Goal: Task Accomplishment & Management: Complete application form

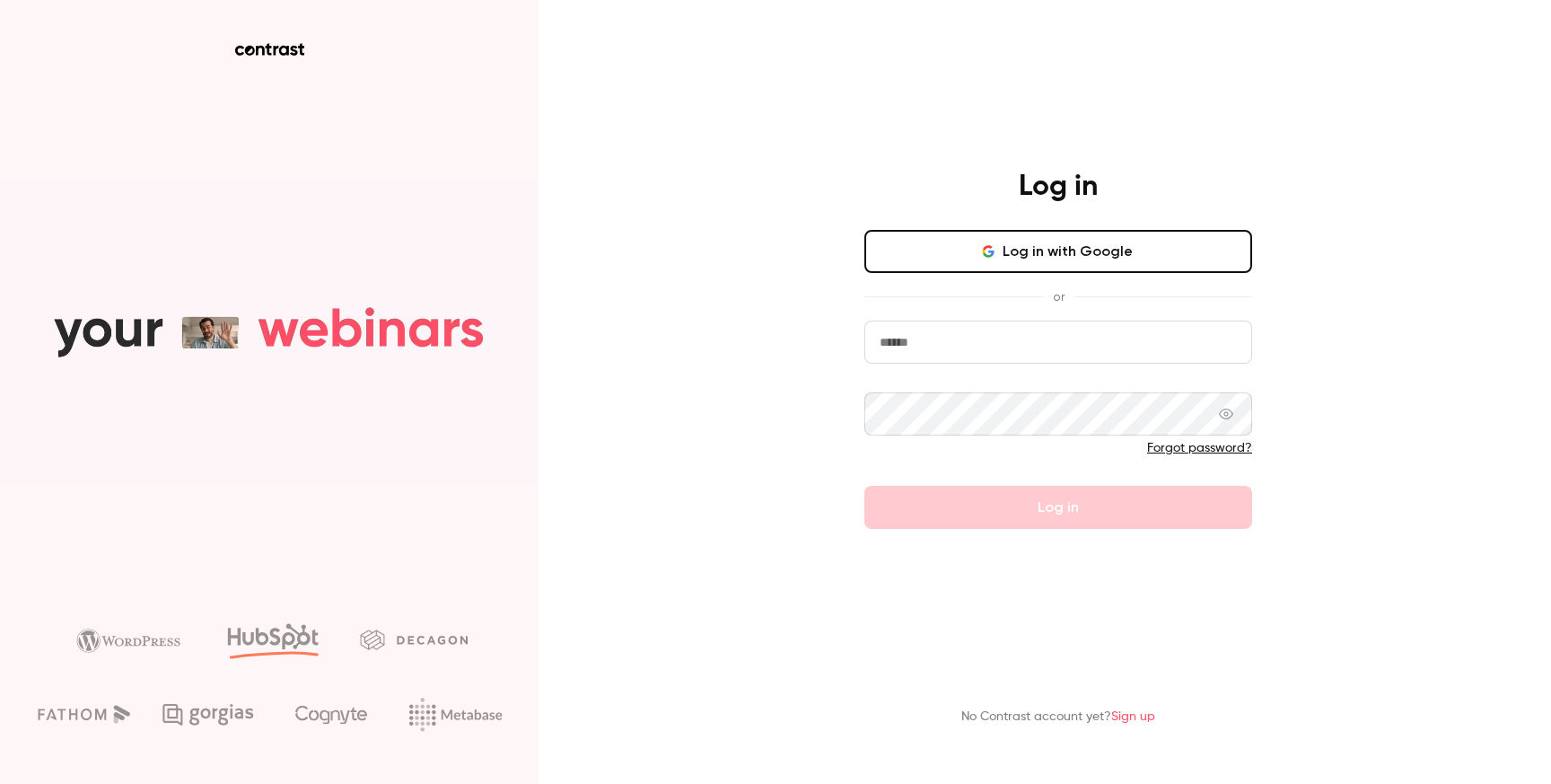
click at [989, 271] on button "Log in with Google" at bounding box center [1058, 251] width 388 height 43
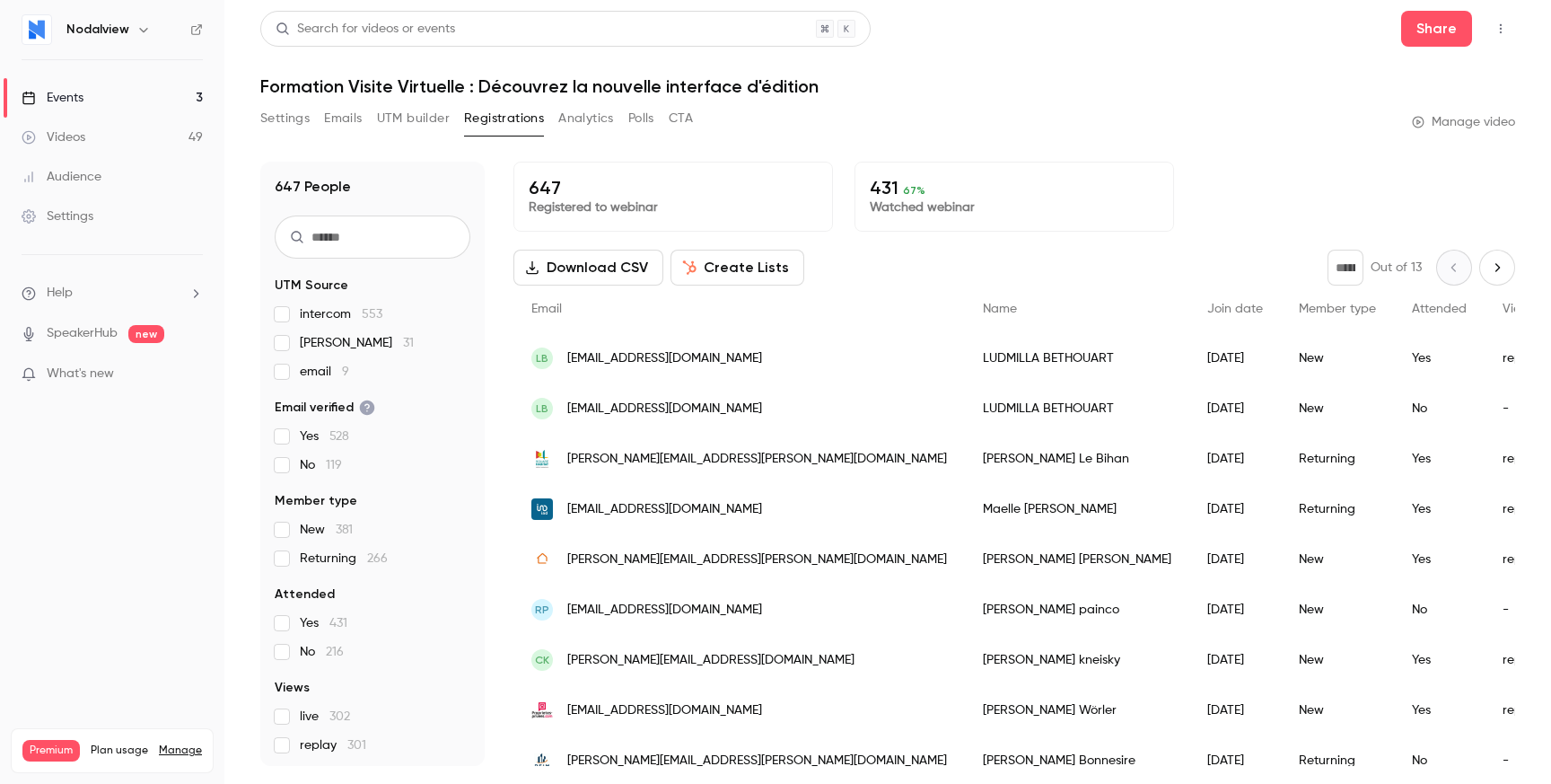
click at [94, 97] on link "Events 3" at bounding box center [112, 97] width 224 height 40
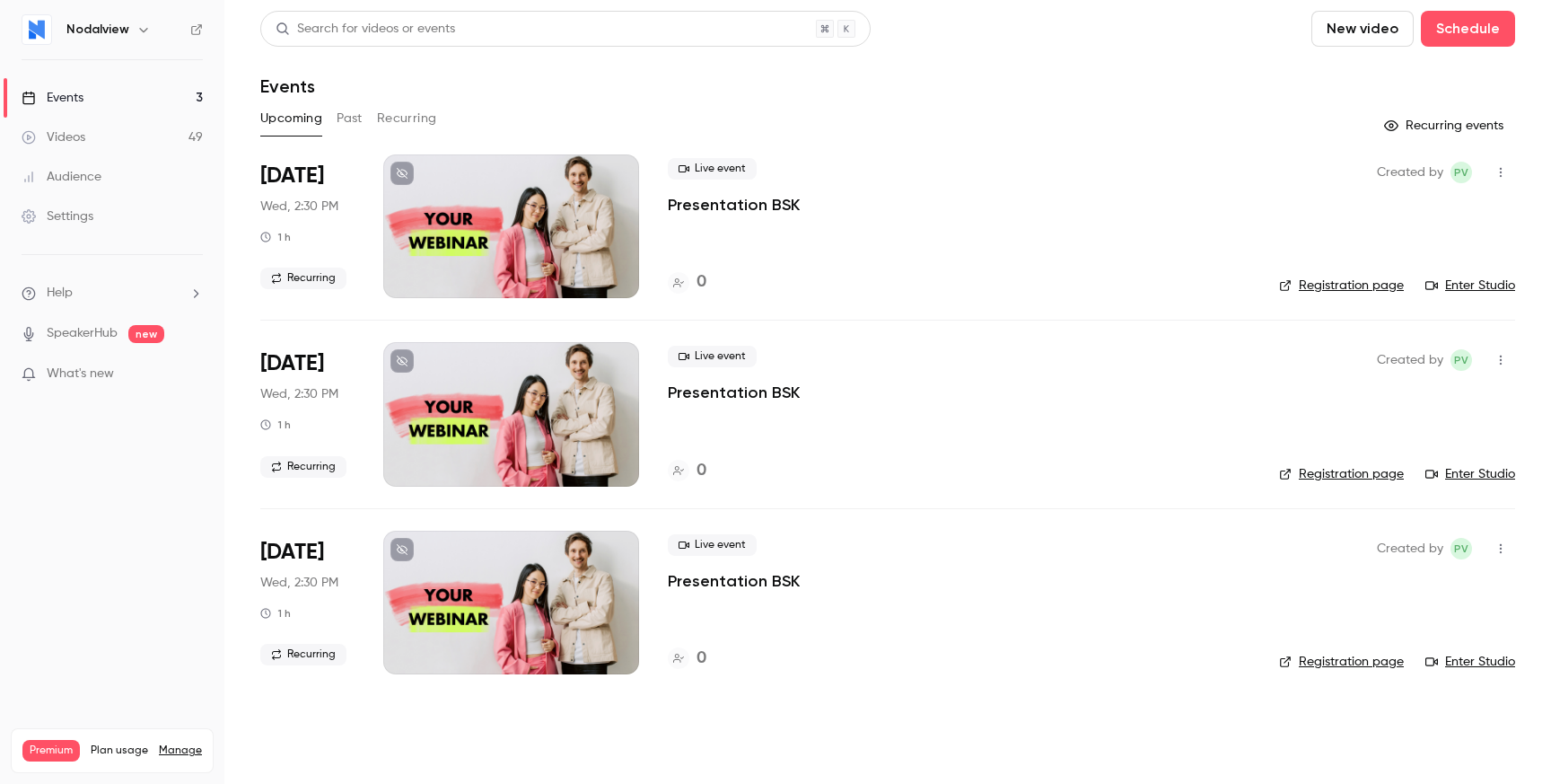
click at [81, 104] on div "Events" at bounding box center [51, 98] width 62 height 18
click at [1357, 14] on button "New video" at bounding box center [1363, 28] width 102 height 36
click at [1261, 45] on div at bounding box center [775, 392] width 1551 height 784
click at [1536, 19] on main "Search for videos or events New video Schedule Events Upcoming Past Recurring R…" at bounding box center [887, 392] width 1327 height 784
click at [1489, 21] on button "Schedule" at bounding box center [1468, 28] width 95 height 36
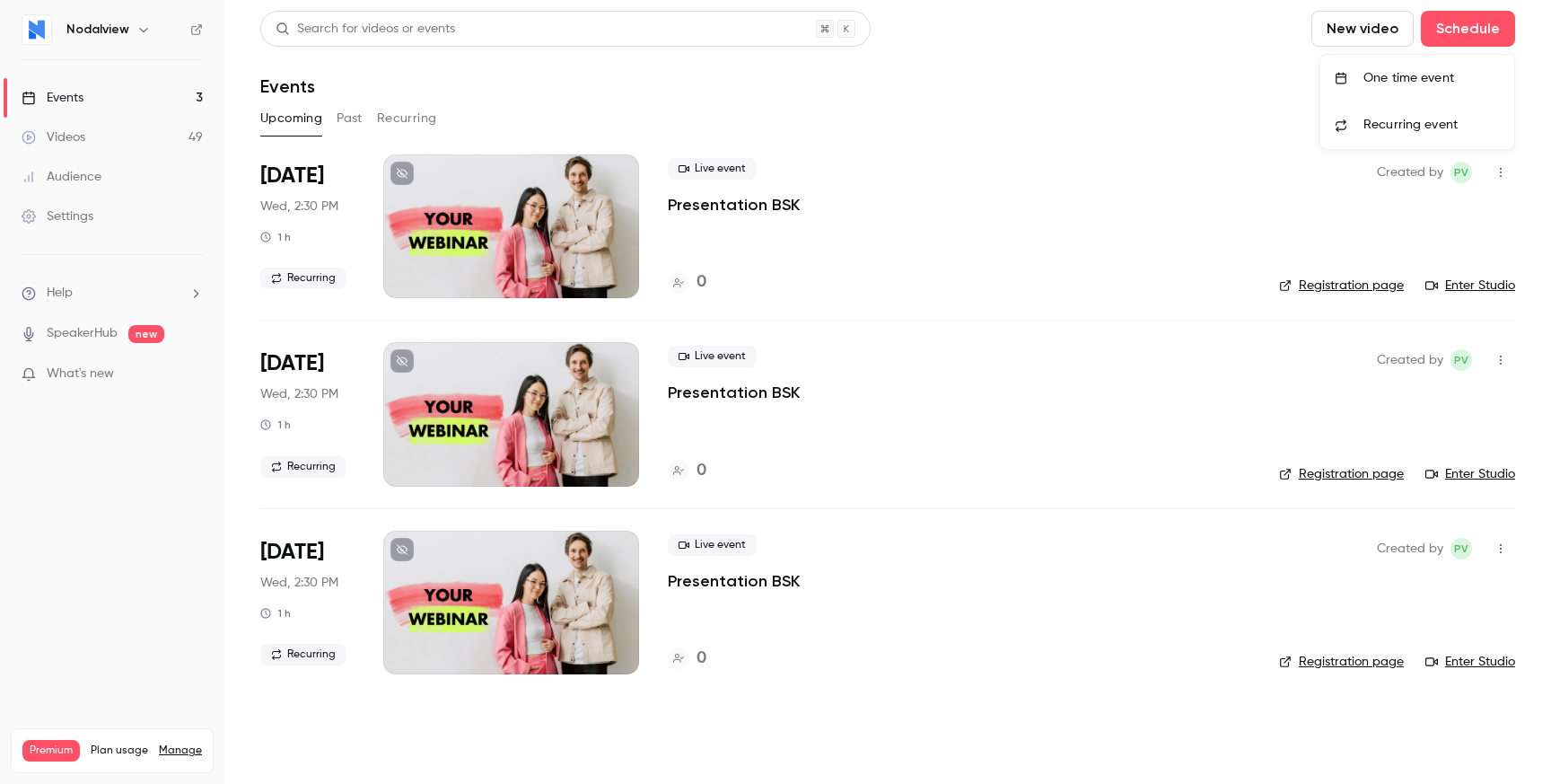
click at [1387, 72] on div "One time event" at bounding box center [1431, 78] width 136 height 18
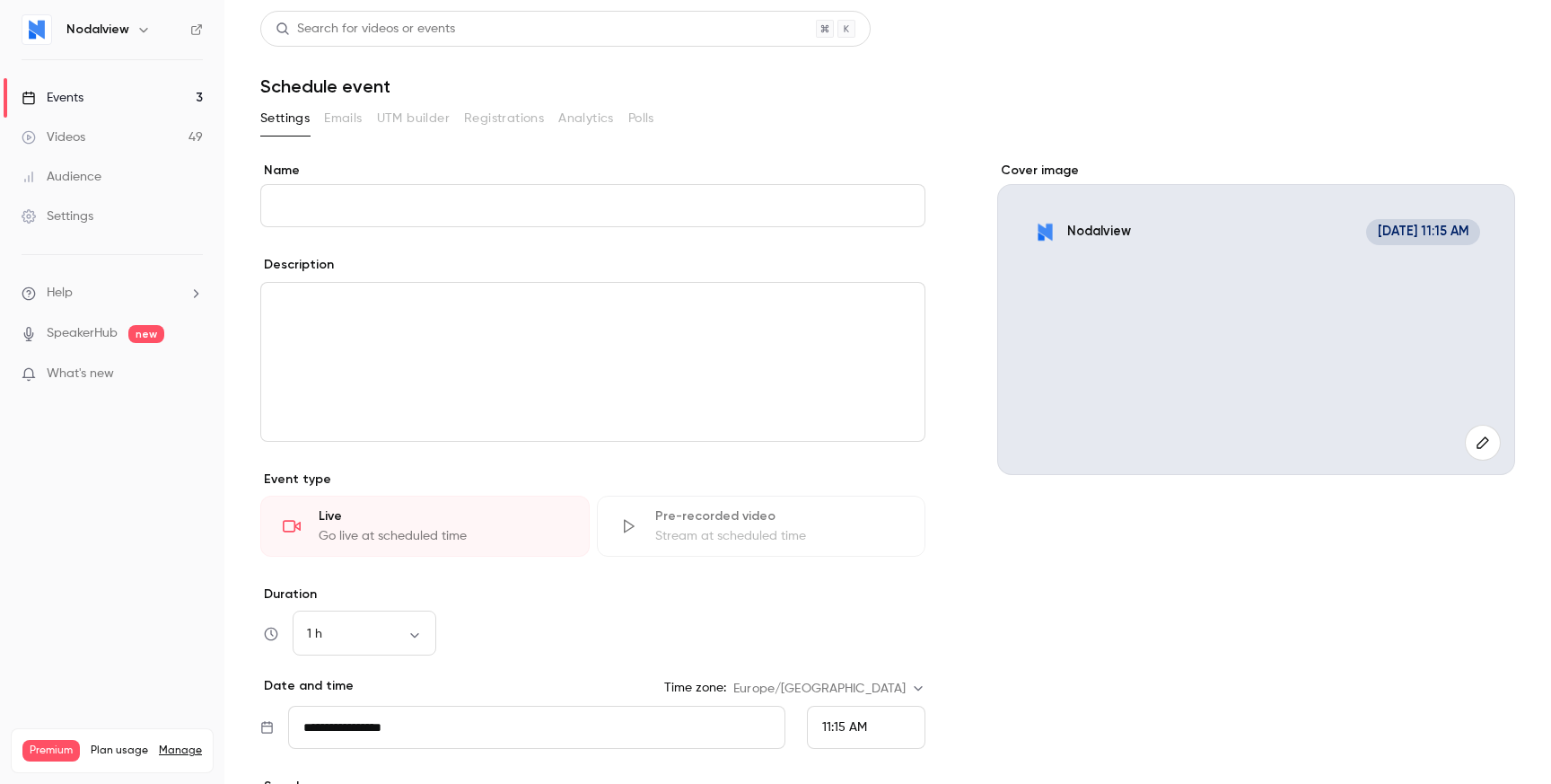
click at [638, 222] on input "Name" at bounding box center [593, 205] width 666 height 43
click at [625, 303] on p "editor" at bounding box center [593, 303] width 634 height 21
click at [1474, 442] on icon "button" at bounding box center [1482, 443] width 19 height 15
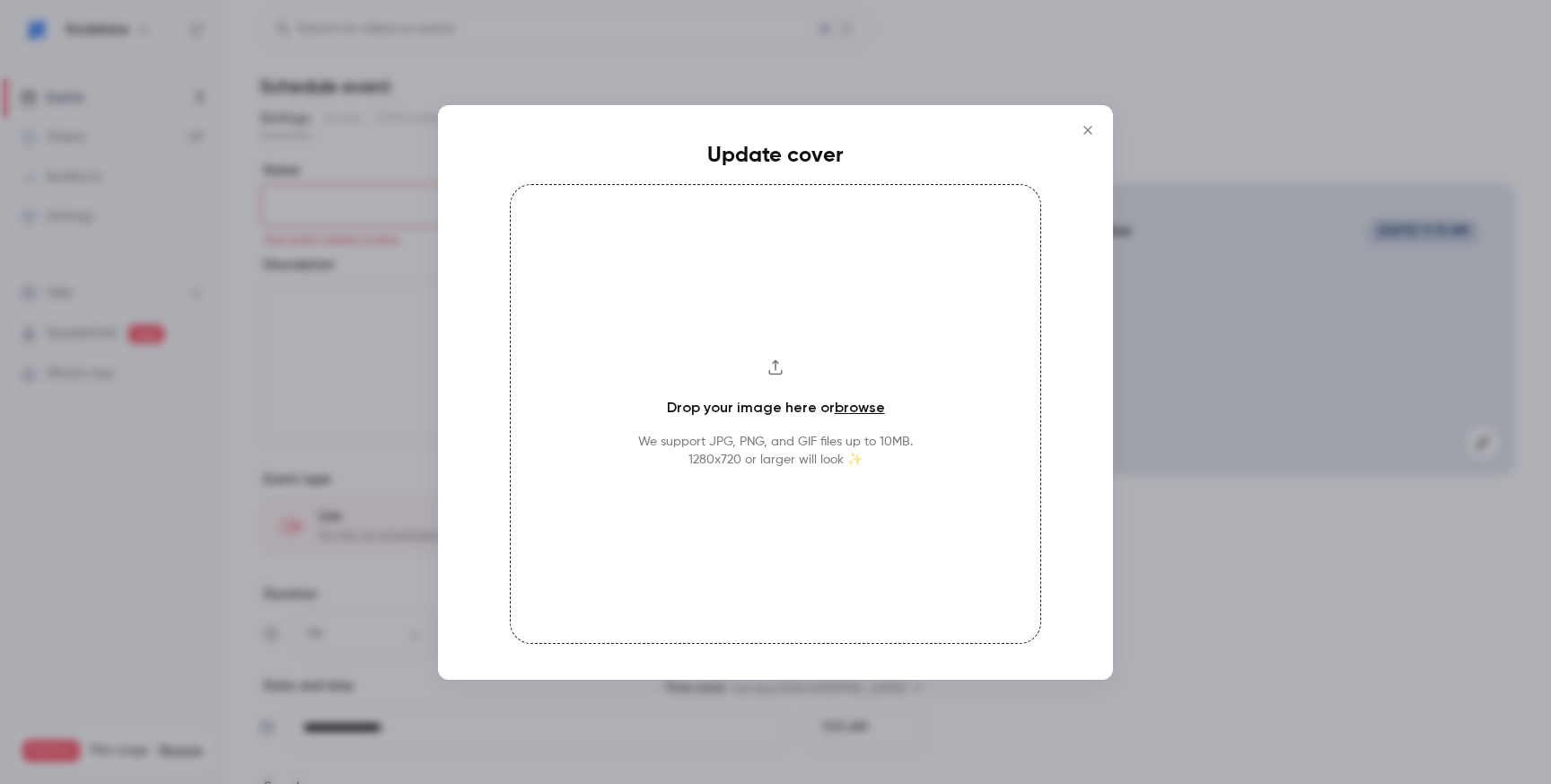
click at [718, 299] on div "Drop your image here or browse We support JPG, PNG, and GIF files up to 10MB. 1…" at bounding box center [776, 414] width 531 height 460
